Goal: Information Seeking & Learning: Learn about a topic

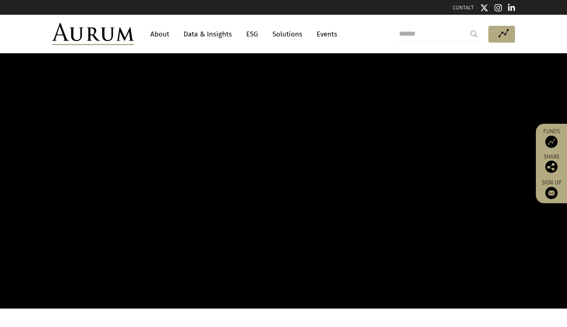
click at [155, 35] on link "About" at bounding box center [159, 34] width 27 height 15
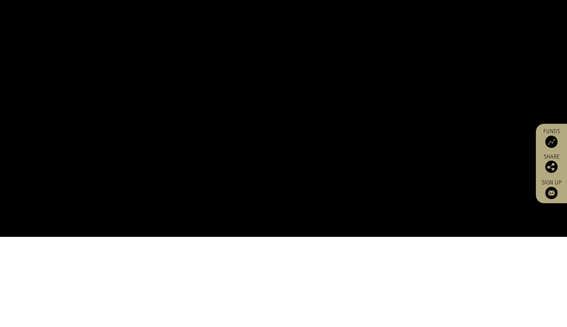
scroll to position [139, 0]
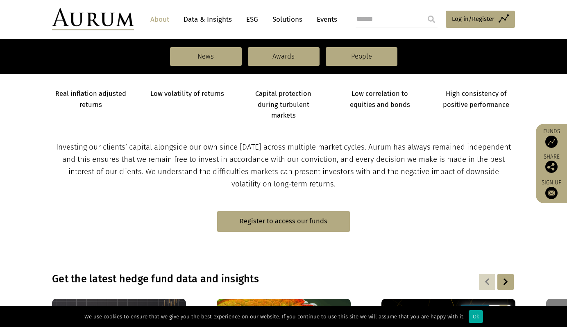
scroll to position [379, 0]
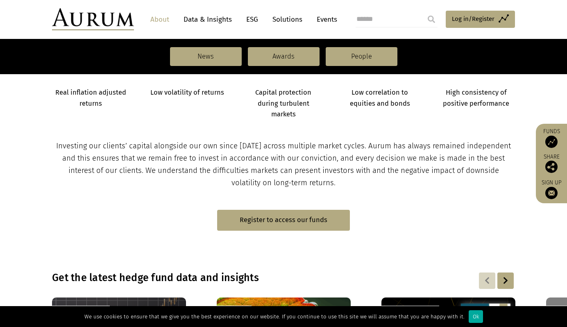
click at [311, 149] on span "Investing our clients’ capital alongside our own since 1994 across multiple mar…" at bounding box center [283, 164] width 455 height 46
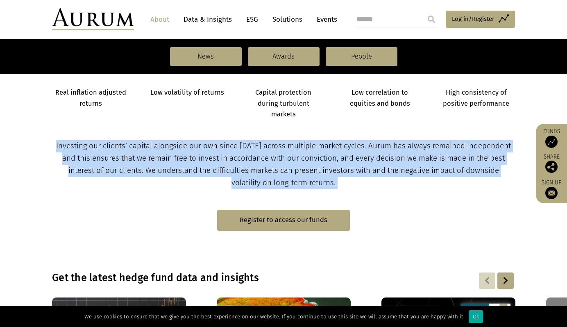
click at [311, 149] on span "Investing our clients’ capital alongside our own since 1994 across multiple mar…" at bounding box center [283, 164] width 455 height 46
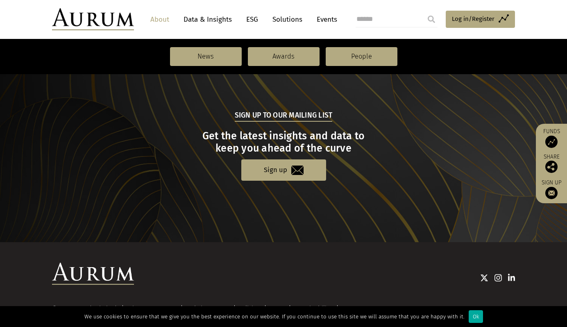
scroll to position [896, 0]
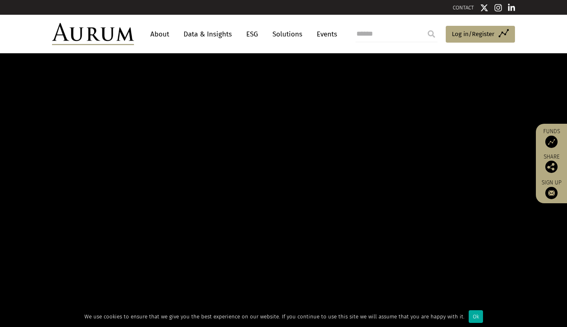
scroll to position [2, 0]
